Goal: Task Accomplishment & Management: Complete application form

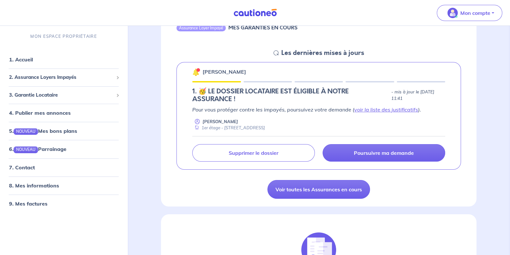
scroll to position [80, 0]
click at [255, 109] on p "Pour vous protéger contre les impayés, poursuivez votre demande ( voir la liste…" at bounding box center [318, 109] width 253 height 8
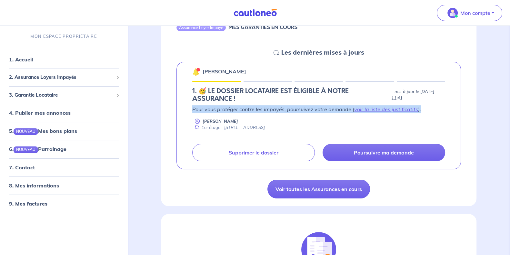
click at [255, 109] on p "Pour vous protéger contre les impayés, poursuivez votre demande ( voir la liste…" at bounding box center [318, 109] width 253 height 8
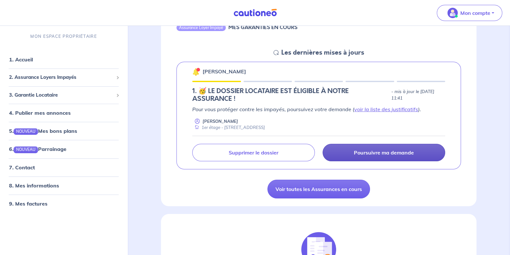
click at [388, 154] on p "Poursuivre ma demande" at bounding box center [384, 152] width 60 height 6
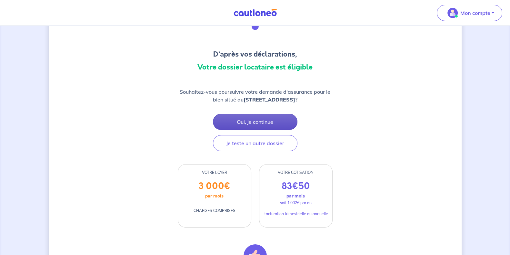
scroll to position [40, 0]
click at [267, 128] on button "Oui, je continue" at bounding box center [255, 122] width 85 height 16
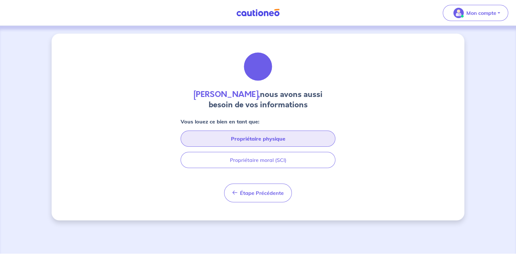
click at [274, 137] on button "Propriétaire physique" at bounding box center [258, 138] width 155 height 16
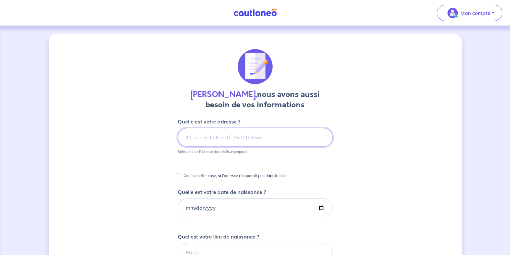
click at [226, 135] on input at bounding box center [255, 137] width 155 height 19
click at [225, 136] on input at bounding box center [255, 137] width 155 height 19
type input "C"
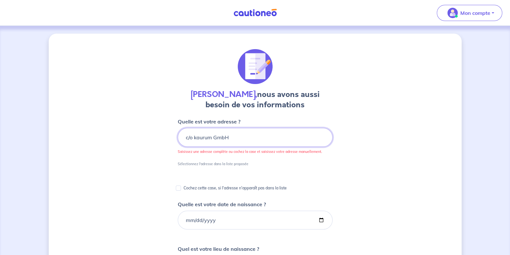
type input "c/o kaurum GmbH"
click at [365, 178] on div "[PERSON_NAME], nous avons aussi besoin de vos informations Quelle est votre adr…" at bounding box center [255, 249] width 413 height 430
click at [179, 188] on input "Cochez cette case, si l'adresse n'apparaît pas dans la liste" at bounding box center [178, 187] width 5 height 5
checkbox input "true"
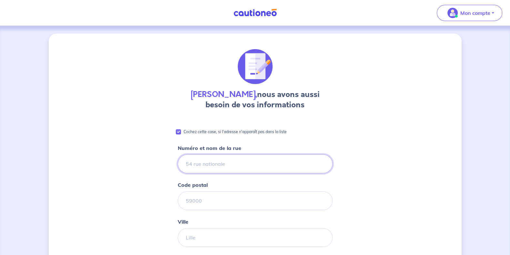
click at [245, 165] on input "Numéro et nom de la rue" at bounding box center [255, 163] width 155 height 19
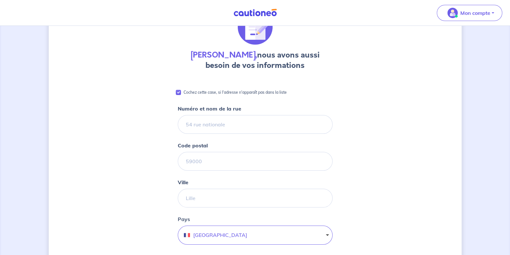
scroll to position [40, 0]
click at [254, 125] on input "Numéro et nom de la rue" at bounding box center [255, 124] width 155 height 19
type input "r"
type input "[GEOGRAPHIC_DATA] 15"
drag, startPoint x: 227, startPoint y: 154, endPoint x: 227, endPoint y: 159, distance: 5.2
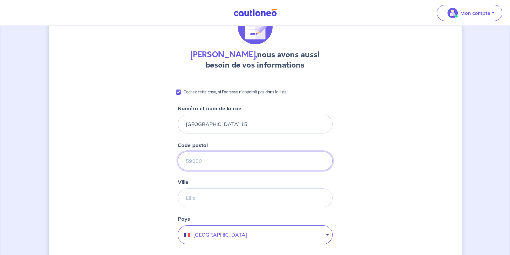
click at [227, 154] on input "Code postal" at bounding box center [255, 160] width 155 height 19
click at [461, 115] on div "[PERSON_NAME], nous avons aussi besoin de vos informations Cochez cette case, s…" at bounding box center [255, 256] width 413 height 524
click at [257, 161] on input "Code postal" at bounding box center [255, 160] width 155 height 19
type input "1201"
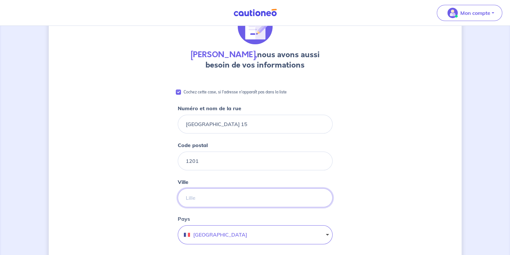
click at [235, 197] on input "Ville" at bounding box center [255, 197] width 155 height 19
type input "[GEOGRAPHIC_DATA]"
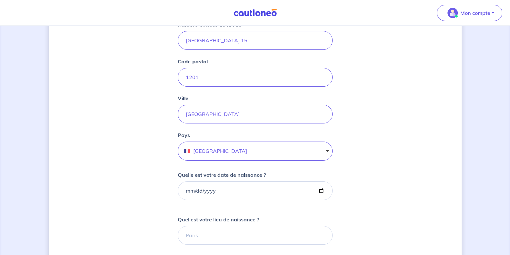
scroll to position [124, 0]
click at [211, 148] on button "[GEOGRAPHIC_DATA]" at bounding box center [255, 150] width 155 height 19
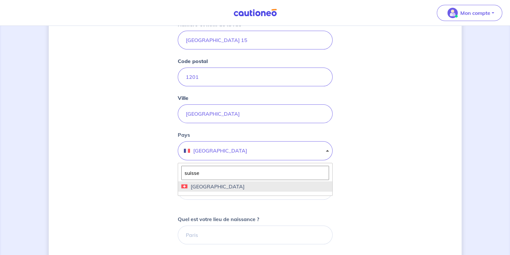
type input "suisse"
click at [190, 186] on span "[GEOGRAPHIC_DATA]" at bounding box center [216, 186] width 57 height 8
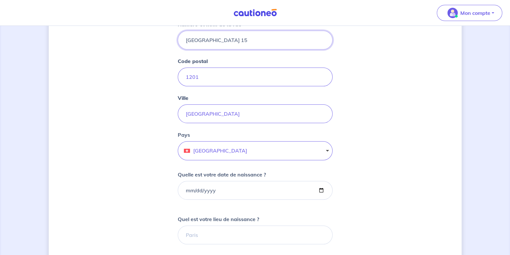
click at [188, 38] on input "[GEOGRAPHIC_DATA] 15" at bounding box center [255, 40] width 155 height 19
click at [186, 39] on input "[GEOGRAPHIC_DATA] 15" at bounding box center [255, 40] width 155 height 19
type input "c/o Kaurum GmbH [STREET_ADDRESS]"
click at [388, 143] on div "[PERSON_NAME], nous avons aussi besoin de vos informations Cochez cette case, s…" at bounding box center [255, 172] width 413 height 524
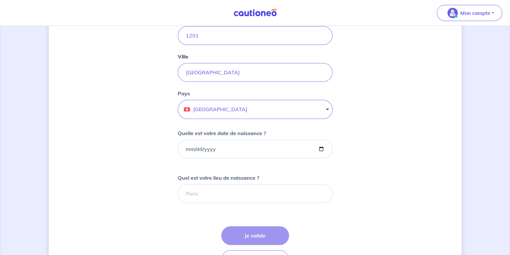
scroll to position [166, 0]
click at [265, 151] on input "Quelle est votre date de naissance ?" at bounding box center [255, 148] width 155 height 19
click at [317, 147] on input "Quelle est votre date de naissance ?" at bounding box center [255, 148] width 155 height 19
click at [321, 146] on input "Quelle est votre date de naissance ?" at bounding box center [255, 148] width 155 height 19
type input "[DATE]"
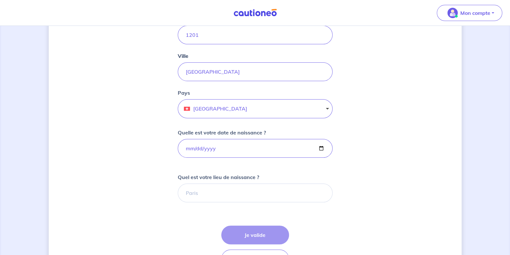
click at [366, 172] on div "[PERSON_NAME], nous avons aussi besoin de vos informations Cochez cette case, s…" at bounding box center [255, 130] width 413 height 524
click at [258, 196] on input "Quel est votre lieu de naissance ?" at bounding box center [255, 192] width 155 height 19
type input "Lyon 3ème"
click at [418, 228] on div "[PERSON_NAME], nous avons aussi besoin de vos informations Cochez cette case, s…" at bounding box center [255, 130] width 413 height 524
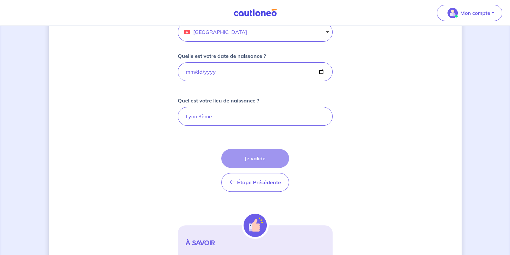
scroll to position [242, 0]
click at [263, 157] on div "Étape Précédente Précédent Je valide Je valide" at bounding box center [255, 170] width 68 height 43
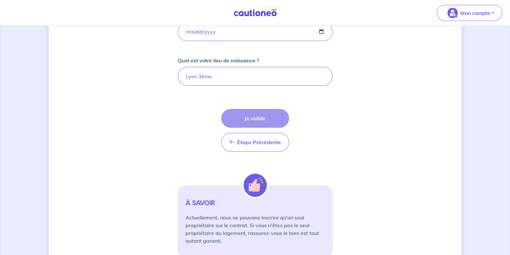
scroll to position [309, 0]
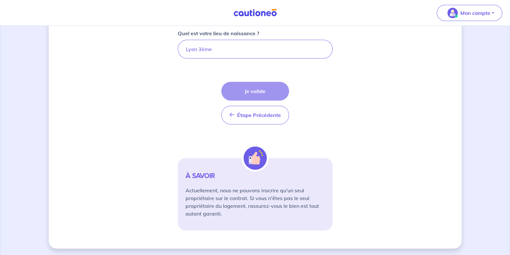
click at [262, 97] on div "Étape Précédente Précédent Je valide Je valide" at bounding box center [255, 103] width 68 height 43
click at [262, 89] on div "Étape Précédente Précédent Je valide Je valide" at bounding box center [255, 103] width 68 height 43
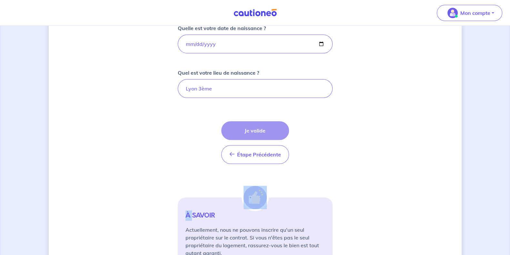
scroll to position [270, 0]
click at [246, 128] on div "Étape Précédente Précédent Je valide Je valide" at bounding box center [255, 141] width 68 height 43
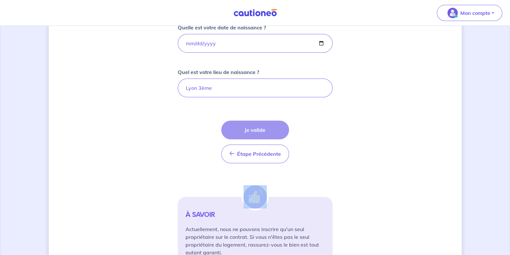
click at [246, 128] on div "Étape Précédente Précédent Je valide Je valide" at bounding box center [255, 141] width 68 height 43
click at [289, 133] on form "Cochez cette case, si l'adresse n'apparaît pas dans la liste Numéro et nom de l…" at bounding box center [255, 58] width 155 height 422
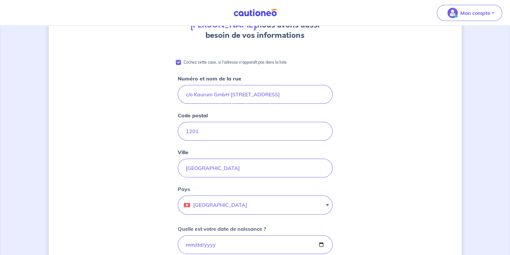
scroll to position [69, 0]
drag, startPoint x: 230, startPoint y: 95, endPoint x: 155, endPoint y: 93, distance: 75.9
click at [155, 93] on div "[PERSON_NAME], nous avons aussi besoin de vos informations Cochez cette case, s…" at bounding box center [255, 226] width 413 height 524
type input "[GEOGRAPHIC_DATA] 15"
click at [430, 155] on div "[PERSON_NAME], nous avons aussi besoin de vos informations Cochez cette case, s…" at bounding box center [255, 226] width 413 height 524
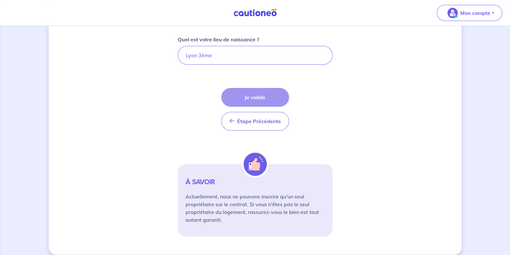
scroll to position [309, 0]
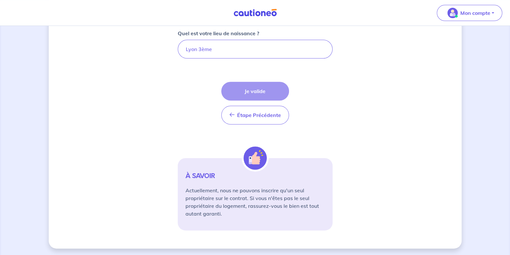
click at [269, 89] on div "Étape Précédente Précédent Je valide Je valide" at bounding box center [255, 103] width 68 height 43
click at [238, 52] on input "Lyon 3ème" at bounding box center [255, 49] width 155 height 19
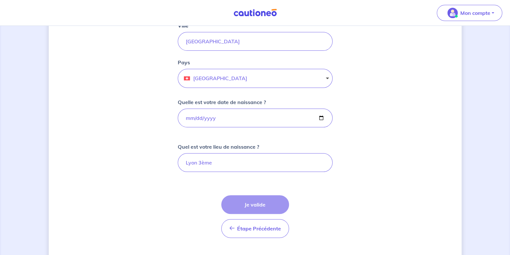
scroll to position [196, 0]
click at [227, 166] on input "Lyon 3ème" at bounding box center [255, 162] width 155 height 19
type input "Lyon 3ème, [GEOGRAPHIC_DATA]"
click at [197, 201] on form "Cochez cette case, si l'adresse n'apparaît pas dans la liste Numéro et nom de l…" at bounding box center [255, 133] width 155 height 422
click at [236, 112] on input "[DATE]" at bounding box center [255, 118] width 155 height 19
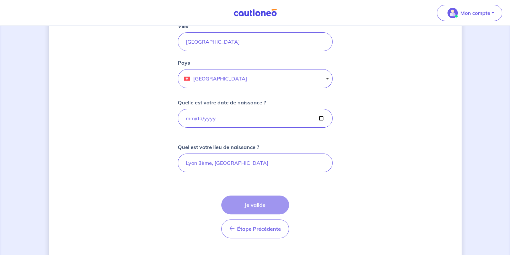
click at [398, 121] on div "[PERSON_NAME], nous avons aussi besoin de vos informations Cochez cette case, s…" at bounding box center [255, 100] width 413 height 524
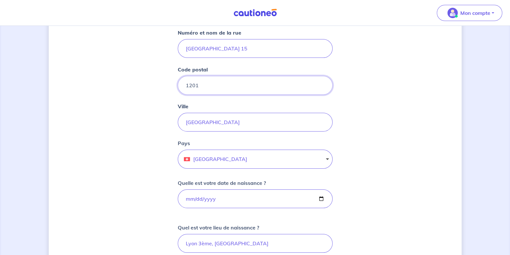
click at [225, 86] on input "1201" at bounding box center [255, 85] width 155 height 19
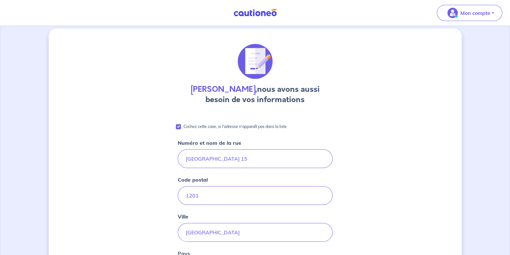
scroll to position [0, 0]
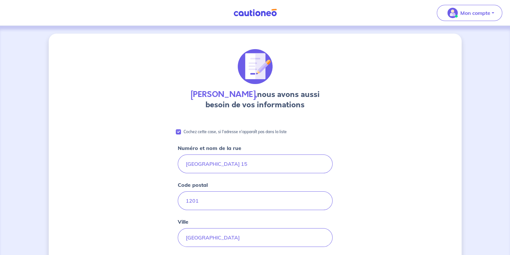
click at [268, 93] on h4 "[PERSON_NAME], nous avons aussi besoin de vos informations" at bounding box center [255, 99] width 155 height 21
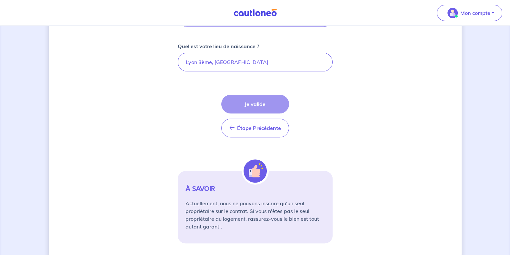
scroll to position [309, 0]
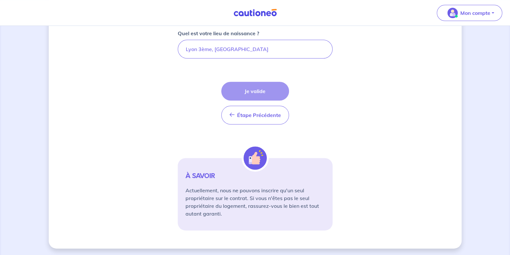
click at [259, 90] on div "Étape Précédente Précédent Je valide Je valide" at bounding box center [255, 103] width 68 height 43
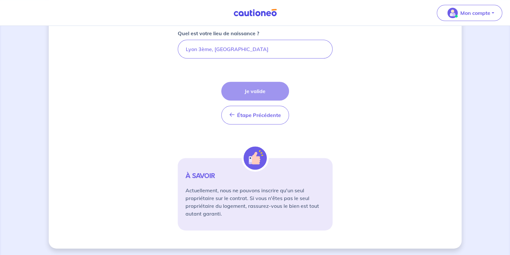
click at [264, 88] on div "Étape Précédente Précédent Je valide Je valide" at bounding box center [255, 103] width 68 height 43
click at [255, 88] on div "Étape Précédente Précédent Je valide Je valide" at bounding box center [255, 103] width 68 height 43
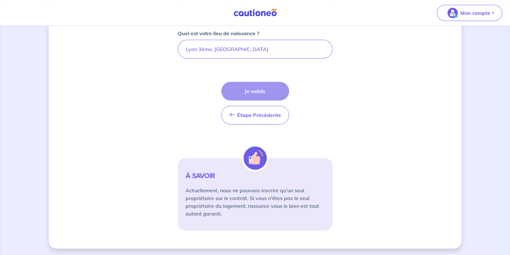
click at [245, 83] on div "Étape Précédente Précédent Je valide Je valide" at bounding box center [255, 103] width 68 height 43
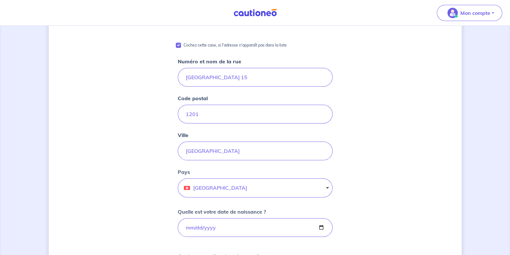
click at [5, 155] on div "[PERSON_NAME], nous avons aussi besoin de vos informations Cochez cette case, s…" at bounding box center [255, 208] width 510 height 539
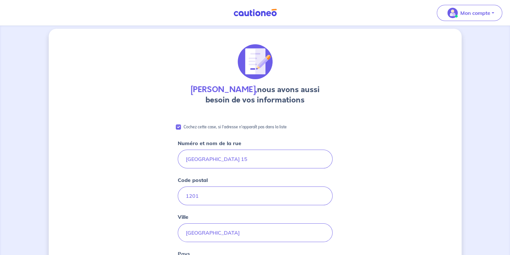
scroll to position [0, 0]
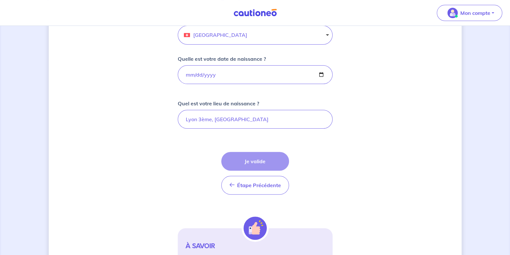
click at [257, 161] on div "Étape Précédente Précédent Je valide Je valide" at bounding box center [255, 173] width 68 height 43
click at [257, 161] on div "Étape Précédente Précédent Je valide Je valide" at bounding box center [255, 172] width 68 height 43
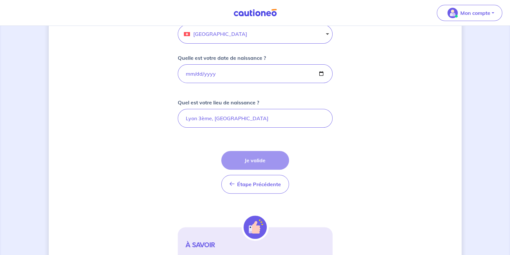
click at [260, 159] on div "Étape Précédente Précédent Je valide Je valide" at bounding box center [255, 172] width 68 height 43
click at [259, 158] on div "Étape Précédente Précédent Je valide Je valide" at bounding box center [255, 172] width 68 height 43
click at [257, 157] on div "Étape Précédente Précédent Je valide Je valide" at bounding box center [255, 172] width 68 height 43
click at [258, 157] on div "Étape Précédente Précédent Je valide Je valide" at bounding box center [255, 172] width 68 height 43
click at [276, 158] on div "Étape Précédente Précédent Je valide Je valide" at bounding box center [255, 172] width 68 height 43
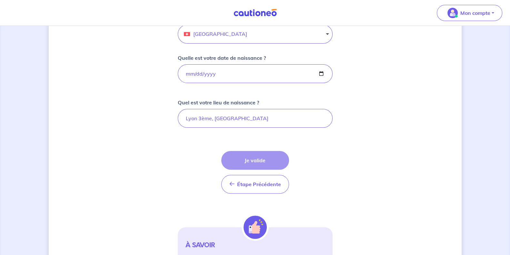
click at [273, 157] on div "Étape Précédente Précédent Je valide Je valide" at bounding box center [255, 172] width 68 height 43
click at [269, 157] on div "Étape Précédente Précédent Je valide Je valide" at bounding box center [255, 172] width 68 height 43
click at [269, 156] on div "Étape Précédente Précédent Je valide Je valide" at bounding box center [255, 172] width 68 height 43
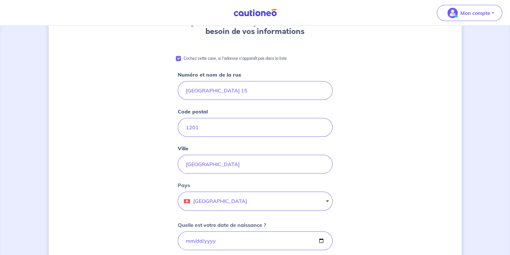
scroll to position [74, 0]
click at [246, 91] on input "[GEOGRAPHIC_DATA] 15" at bounding box center [255, 89] width 155 height 19
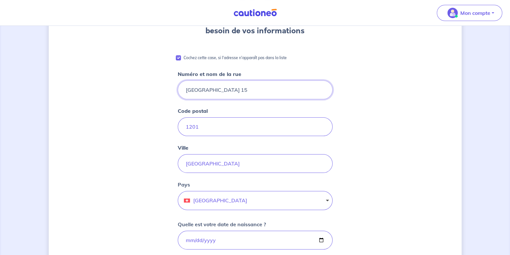
click at [246, 91] on input "[GEOGRAPHIC_DATA] 15" at bounding box center [255, 89] width 155 height 19
click at [121, 127] on div "[PERSON_NAME], nous avons aussi besoin de vos informations Cochez cette case, s…" at bounding box center [255, 222] width 413 height 524
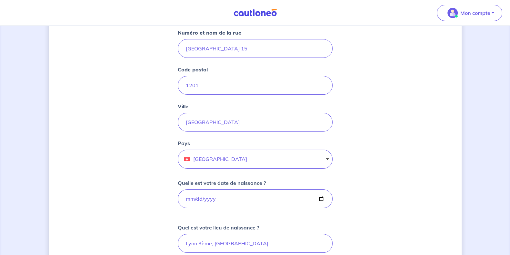
scroll to position [116, 0]
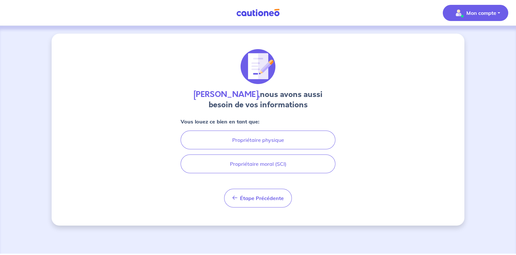
click at [460, 16] on img "button" at bounding box center [459, 13] width 10 height 10
click at [462, 35] on link "Mes informations" at bounding box center [469, 40] width 52 height 10
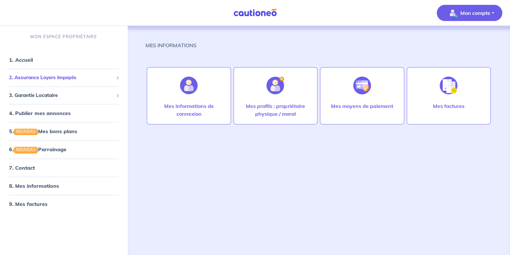
click at [71, 78] on span "2. Assurance Loyers Impayés" at bounding box center [61, 77] width 105 height 7
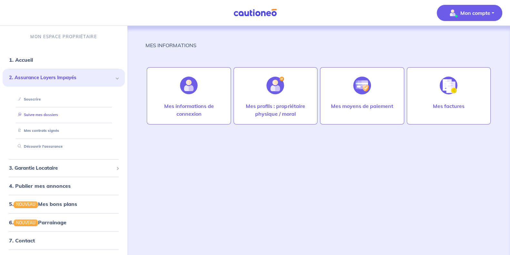
click at [40, 113] on link "Suivre mes dossiers" at bounding box center [36, 114] width 43 height 5
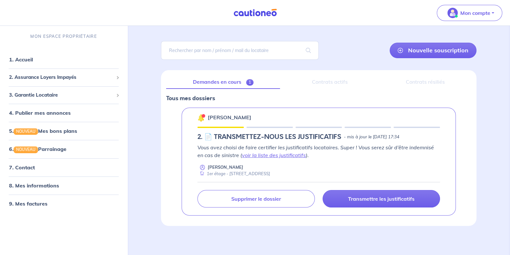
scroll to position [35, 0]
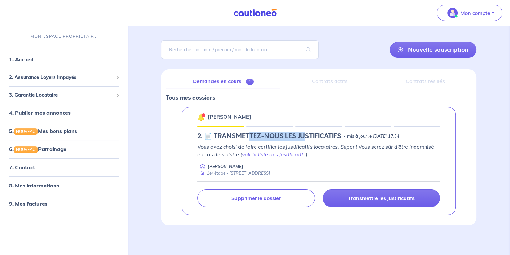
drag, startPoint x: 249, startPoint y: 134, endPoint x: 303, endPoint y: 131, distance: 53.9
click at [303, 132] on h5 "2.︎ 📄 TRANSMETTEZ-NOUS LES JUSTIFICATIFS" at bounding box center [270, 136] width 144 height 8
drag, startPoint x: 256, startPoint y: 172, endPoint x: 305, endPoint y: 171, distance: 49.4
click at [270, 171] on div "1er étage - [STREET_ADDRESS]" at bounding box center [234, 173] width 73 height 6
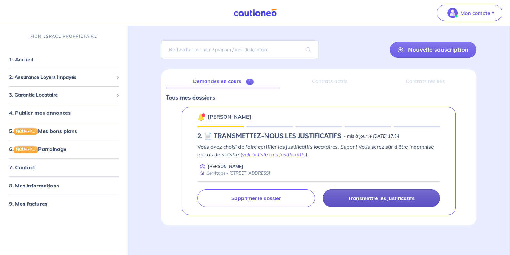
click at [371, 198] on p "Transmettre les justificatifs" at bounding box center [381, 198] width 66 height 6
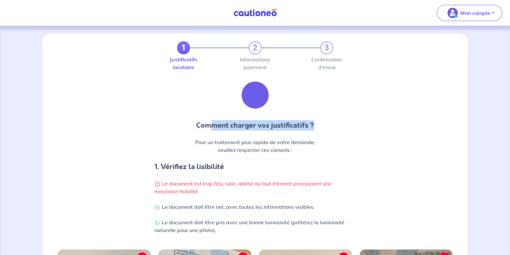
drag, startPoint x: 211, startPoint y: 125, endPoint x: 326, endPoint y: 120, distance: 115.3
click at [328, 120] on p "Comment charger vos justificatifs ?" at bounding box center [255, 125] width 201 height 10
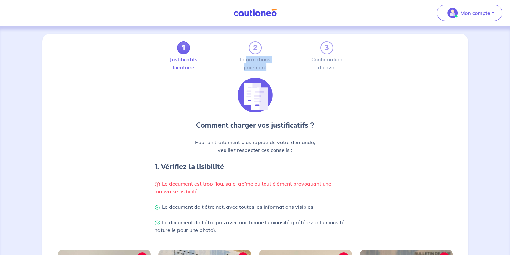
drag, startPoint x: 246, startPoint y: 56, endPoint x: 268, endPoint y: 67, distance: 24.7
click at [262, 67] on label "Informations paiement" at bounding box center [255, 63] width 13 height 13
drag, startPoint x: 318, startPoint y: 59, endPoint x: 344, endPoint y: 70, distance: 28.4
click at [344, 69] on div "1 2 3 Justificatifs locataire Informations paiement Confirmation d'envoi" at bounding box center [255, 59] width 418 height 36
click at [344, 70] on div "1 2 3 Justificatifs locataire Informations paiement Confirmation d'envoi" at bounding box center [255, 59] width 418 height 36
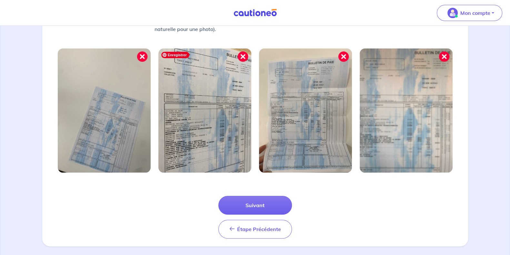
scroll to position [201, 0]
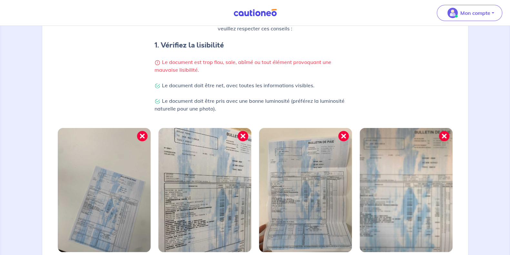
click at [186, 104] on p "Le document doit être net, avec toutes les informations visibles. Le document d…" at bounding box center [255, 96] width 201 height 31
click at [186, 104] on p "Le document doit être net, avec toutes les informations visibles. Le document d…" at bounding box center [255, 97] width 201 height 31
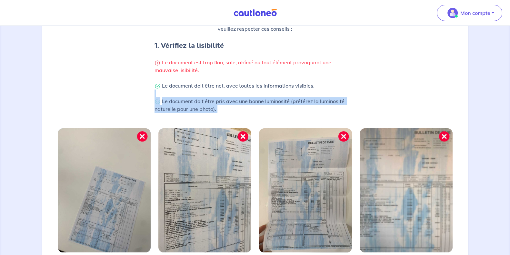
click at [186, 104] on p "Le document doit être net, avec toutes les informations visibles. Le document d…" at bounding box center [255, 97] width 201 height 31
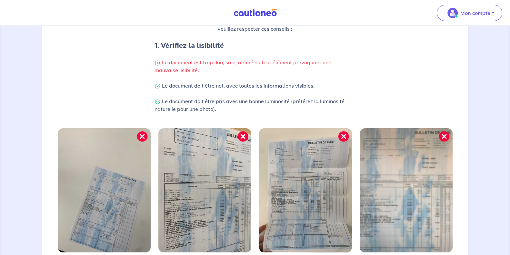
click at [185, 83] on p "Le document doit être net, avec toutes les informations visibles. Le document d…" at bounding box center [255, 97] width 201 height 31
click at [185, 74] on div "Le document est trop flou, sale, abîmé ou tout élément provoquant une mauvaise …" at bounding box center [255, 85] width 201 height 54
click at [203, 104] on p "Le document doit être net, avec toutes les informations visibles. Le document d…" at bounding box center [255, 97] width 201 height 31
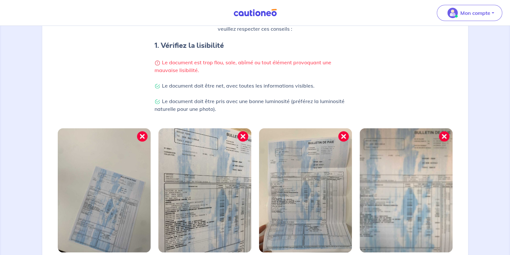
click at [203, 104] on p "Le document doit être net, avec toutes les informations visibles. Le document d…" at bounding box center [255, 97] width 201 height 31
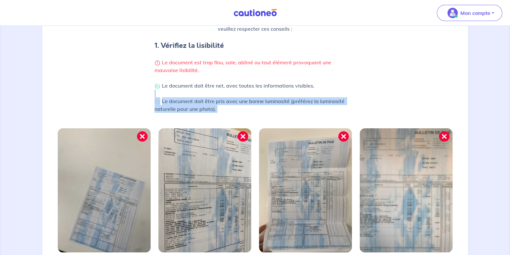
click at [203, 104] on p "Le document doit être net, avec toutes les informations visibles. Le document d…" at bounding box center [255, 97] width 201 height 31
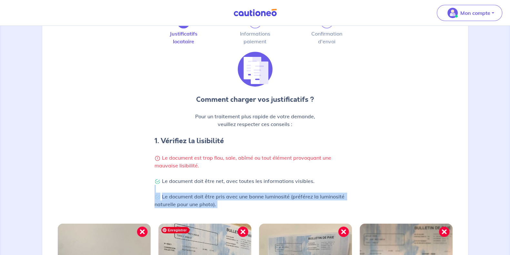
scroll to position [0, 0]
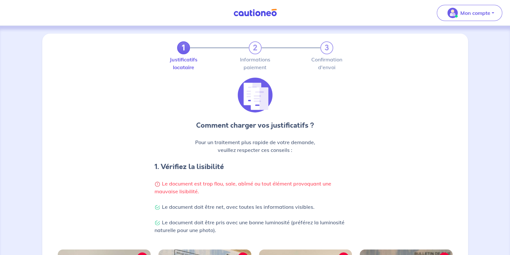
click at [250, 59] on label "Informations paiement" at bounding box center [255, 63] width 13 height 13
click at [327, 64] on label "Confirmation d'envoi" at bounding box center [326, 63] width 13 height 13
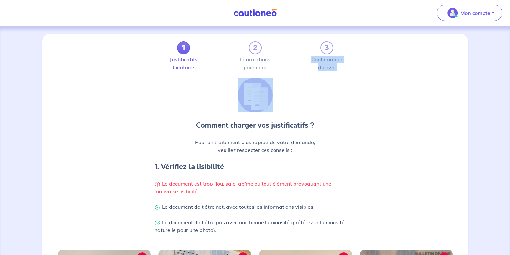
click at [327, 64] on label "Confirmation d'envoi" at bounding box center [326, 63] width 13 height 13
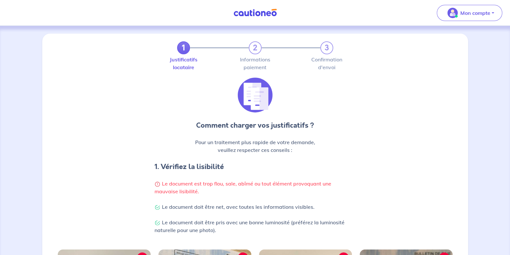
click at [188, 60] on label "Justificatifs locataire" at bounding box center [183, 63] width 13 height 13
click at [259, 62] on label "Informations paiement" at bounding box center [255, 63] width 13 height 13
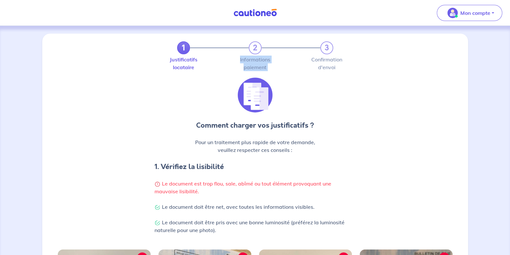
click at [259, 62] on label "Informations paiement" at bounding box center [255, 63] width 13 height 13
click at [330, 61] on label "Confirmation d'envoi" at bounding box center [326, 63] width 13 height 13
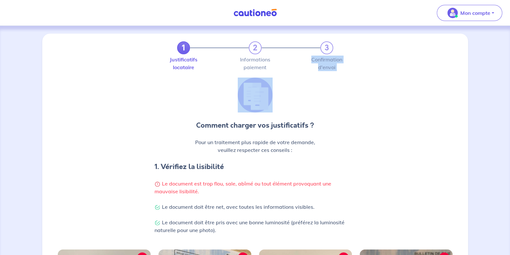
click at [330, 61] on label "Confirmation d'envoi" at bounding box center [326, 63] width 13 height 13
click at [477, 19] on button "Mon compte" at bounding box center [470, 13] width 66 height 16
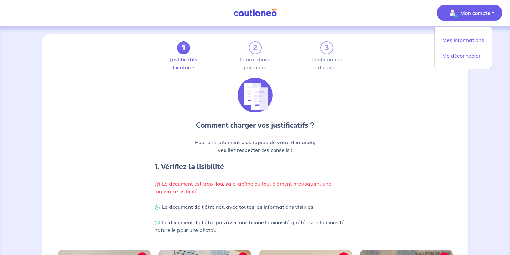
click at [406, 104] on div "Comment charger vos justificatifs ? Pour un traitement plus rapide de votre dem…" at bounding box center [255, 159] width 418 height 164
